Goal: Answer question/provide support: Share knowledge or assist other users

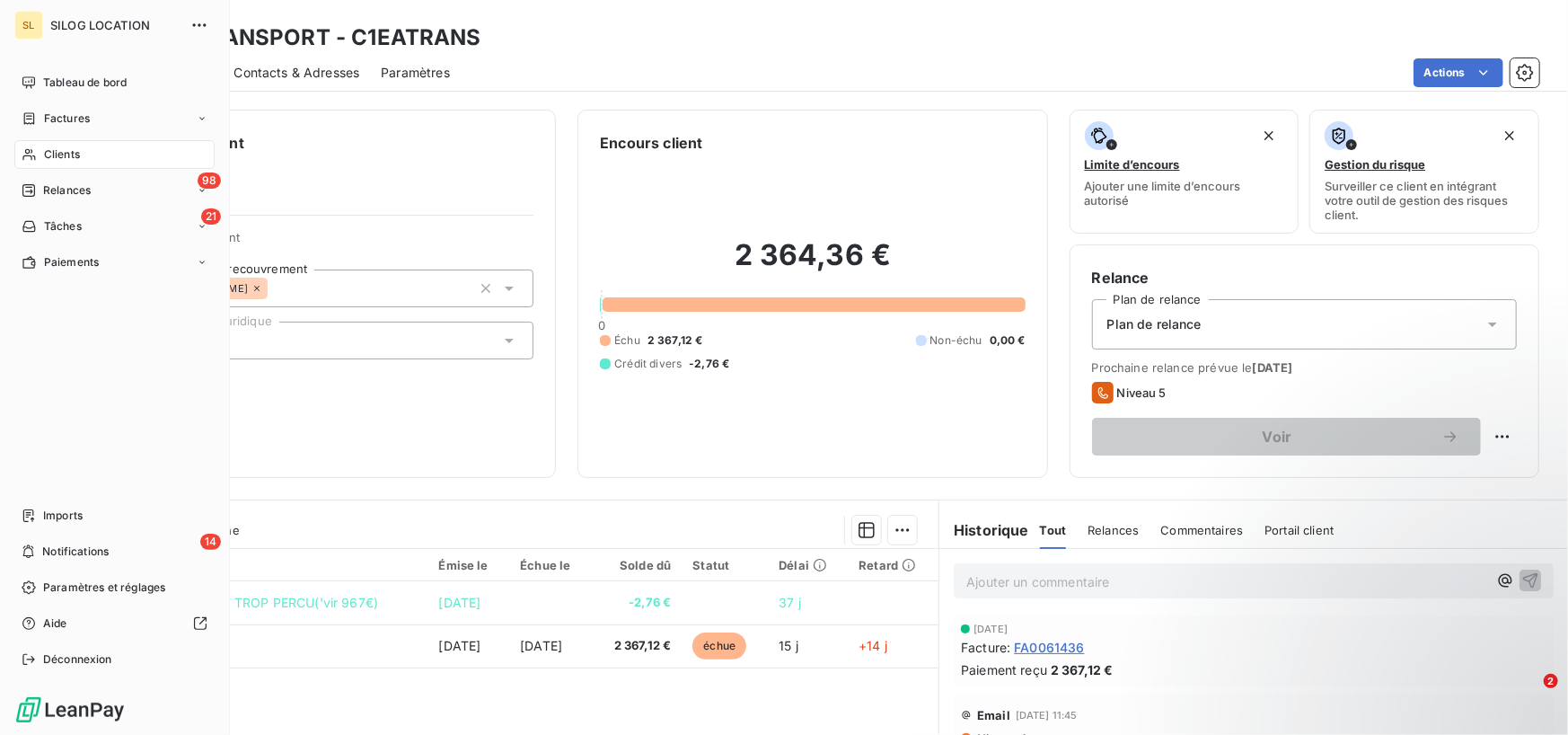
click at [78, 152] on span "Clients" at bounding box center [62, 155] width 35 height 16
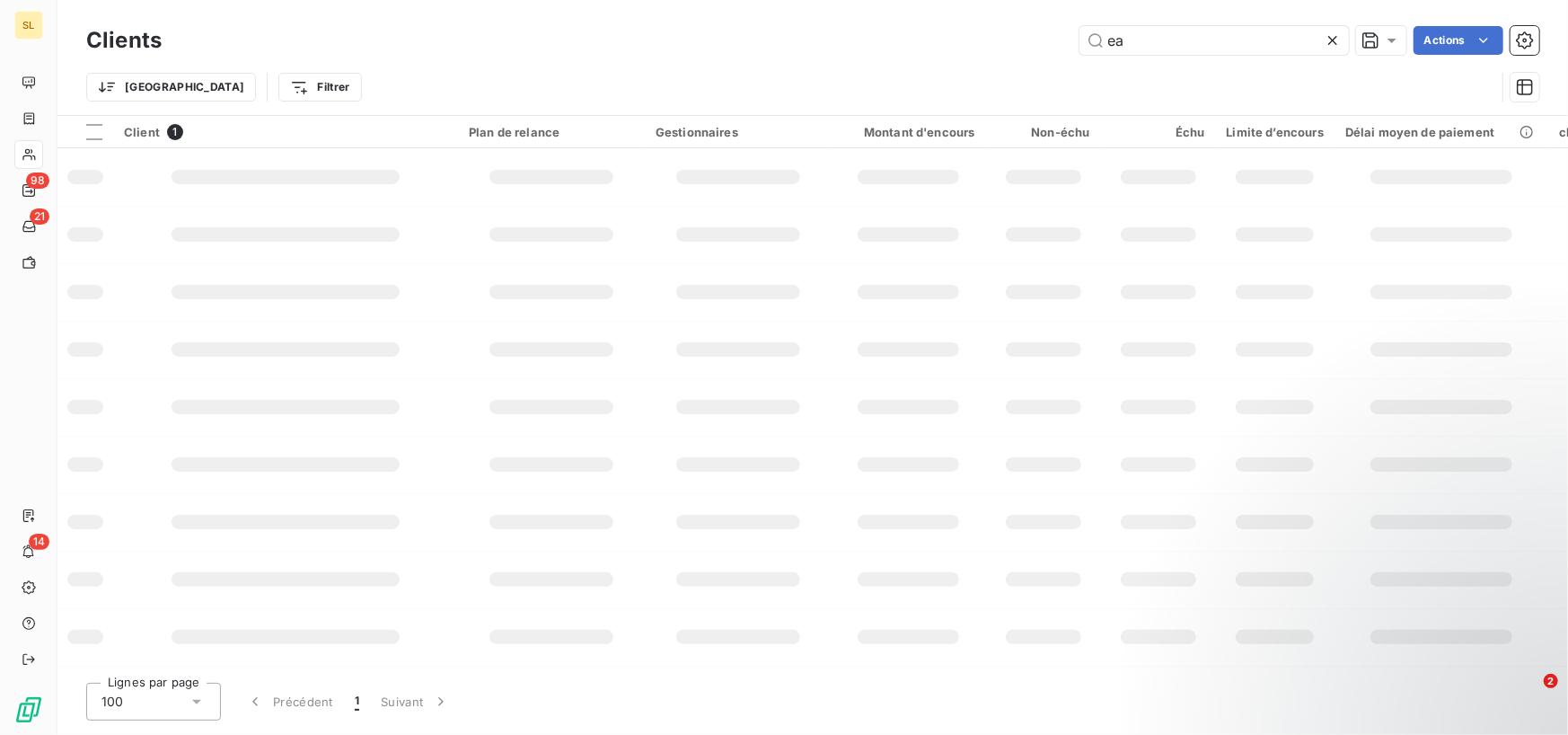
type input "e"
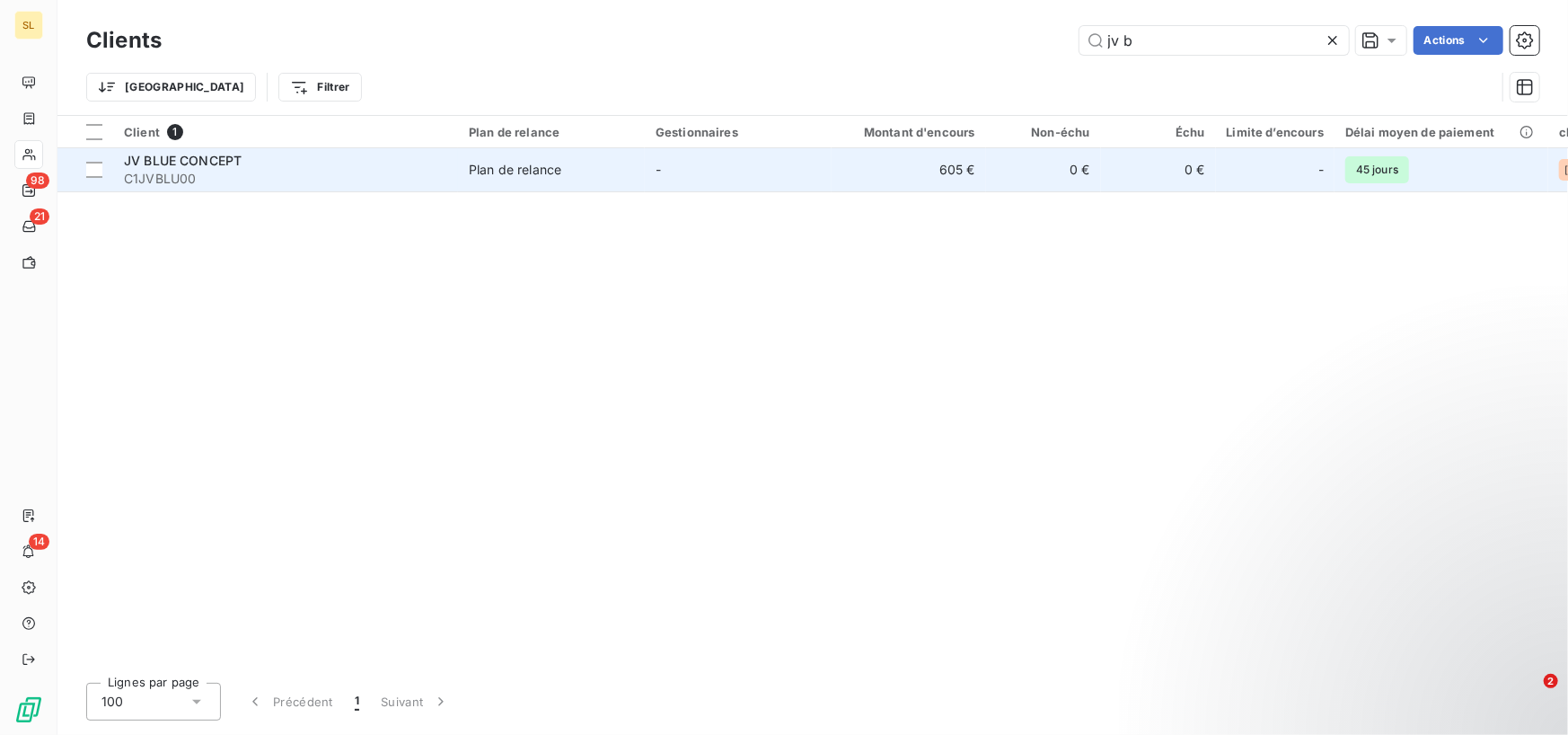
type input "jv b"
click at [168, 174] on span "C1JVBLU00" at bounding box center [286, 178] width 323 height 18
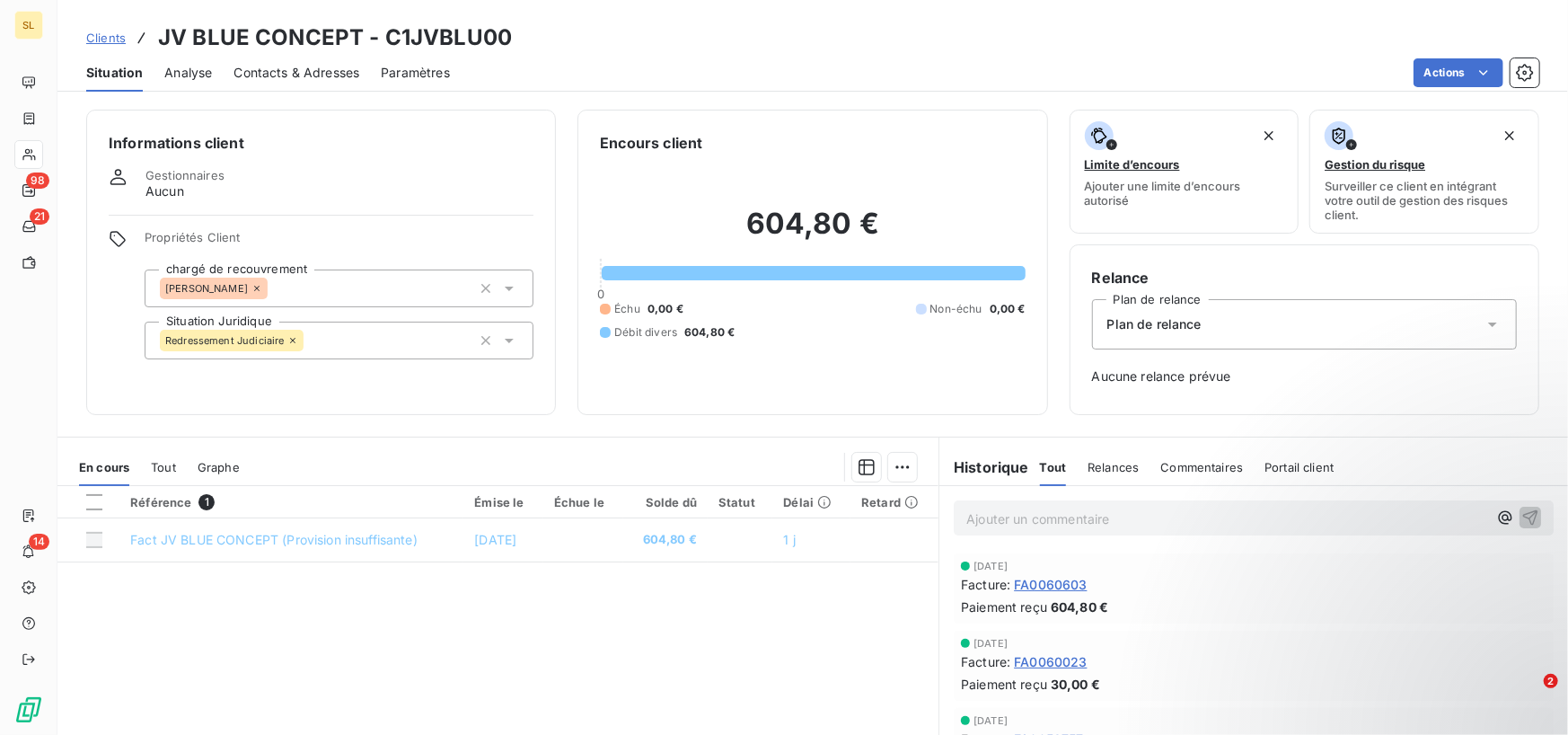
click at [1207, 468] on span "Commentaires" at bounding box center [1202, 467] width 83 height 15
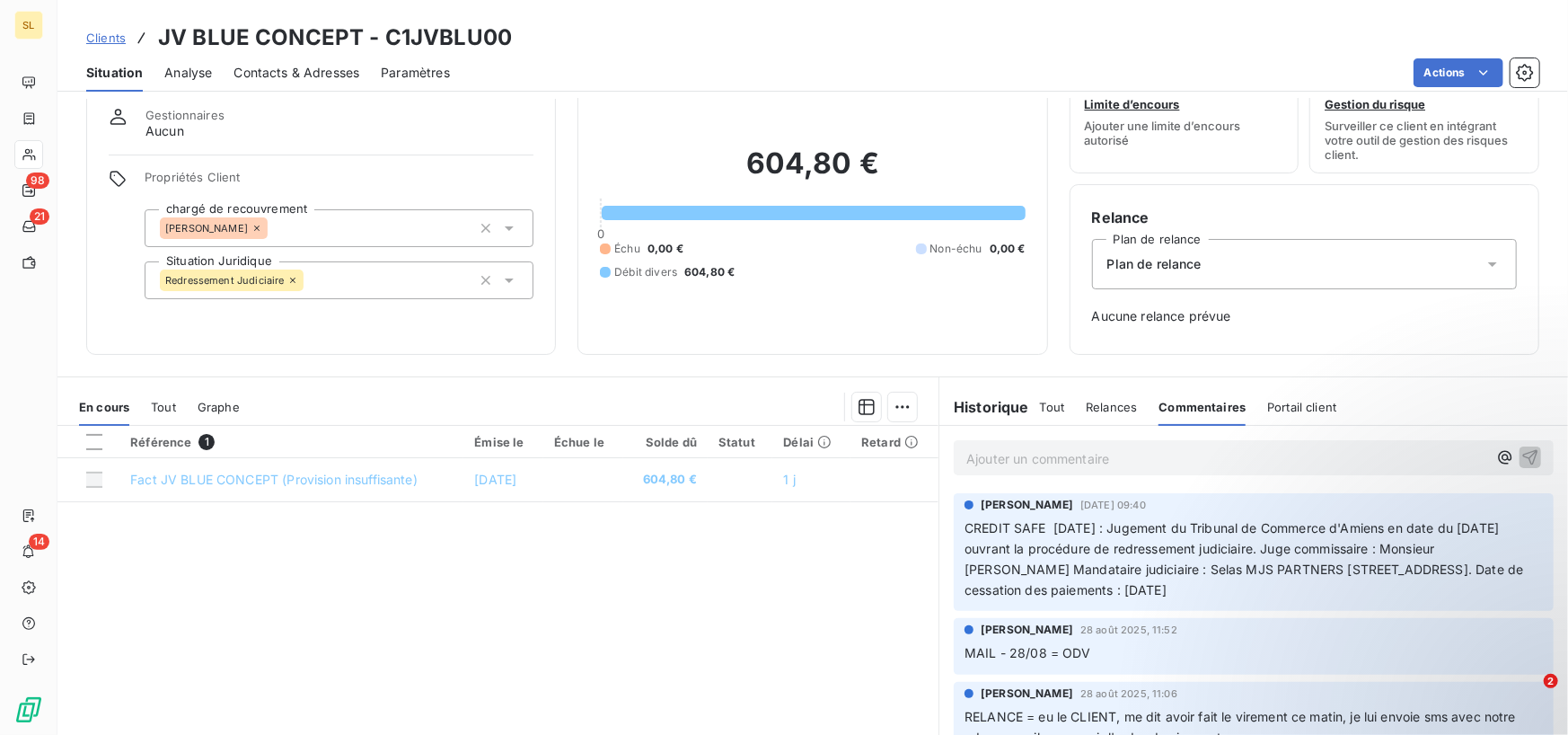
scroll to position [90, 0]
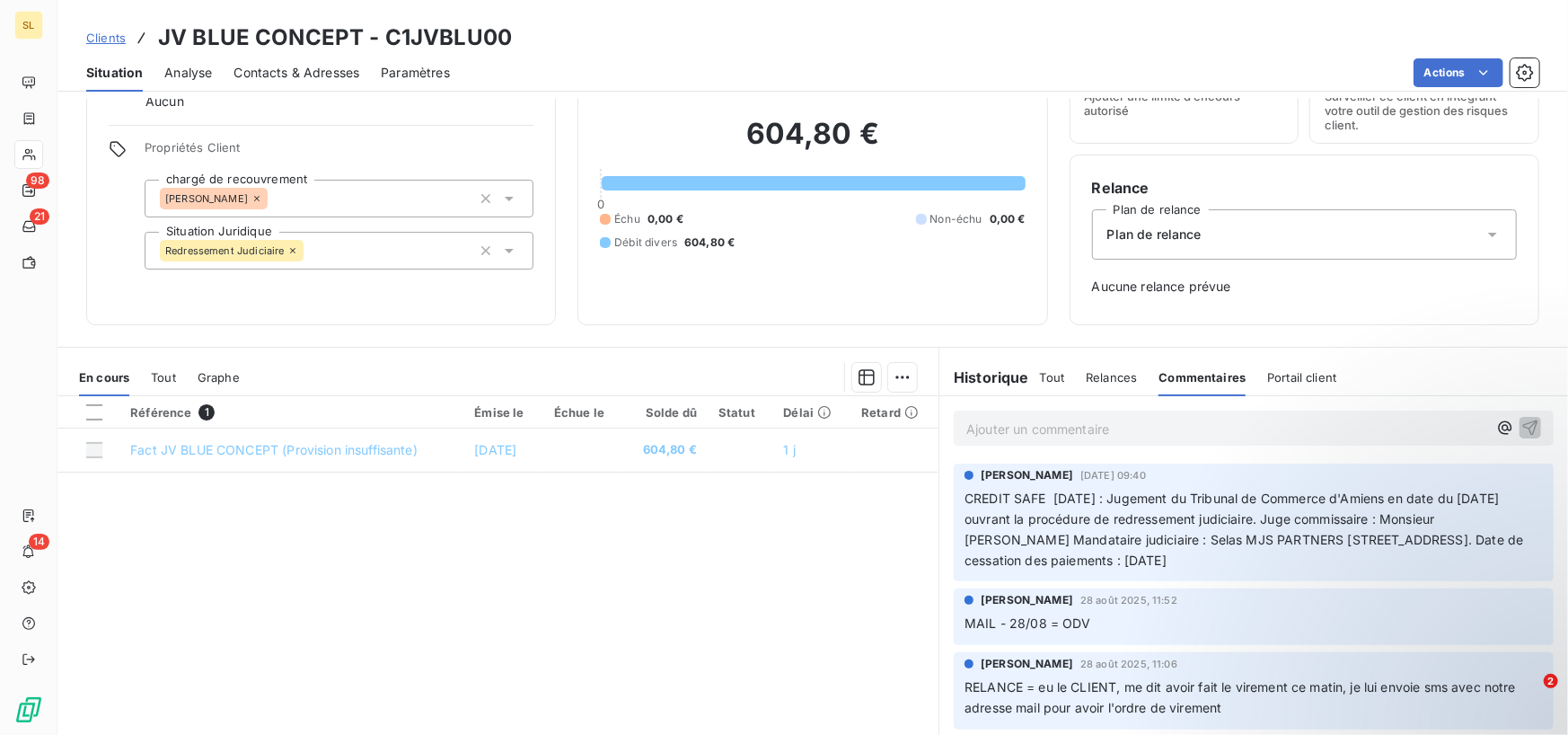
click at [1026, 437] on p "Ajouter un commentaire ﻿" at bounding box center [1226, 429] width 521 height 23
